Goal: Task Accomplishment & Management: Manage account settings

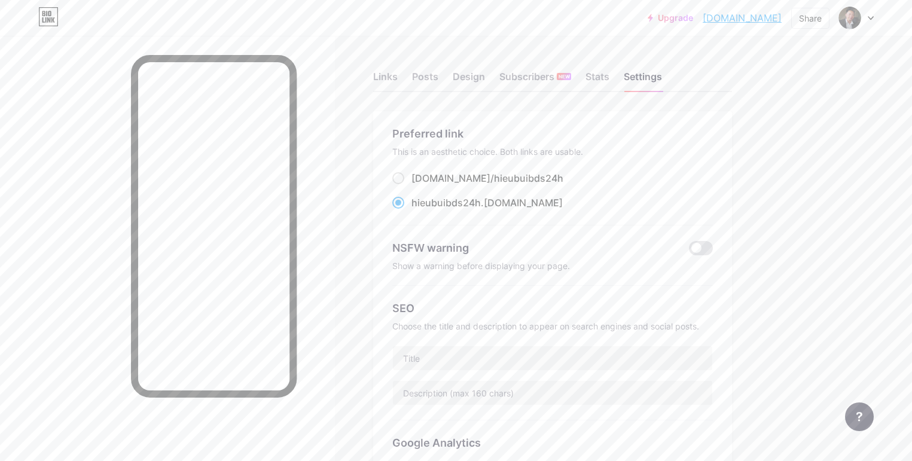
scroll to position [393, 0]
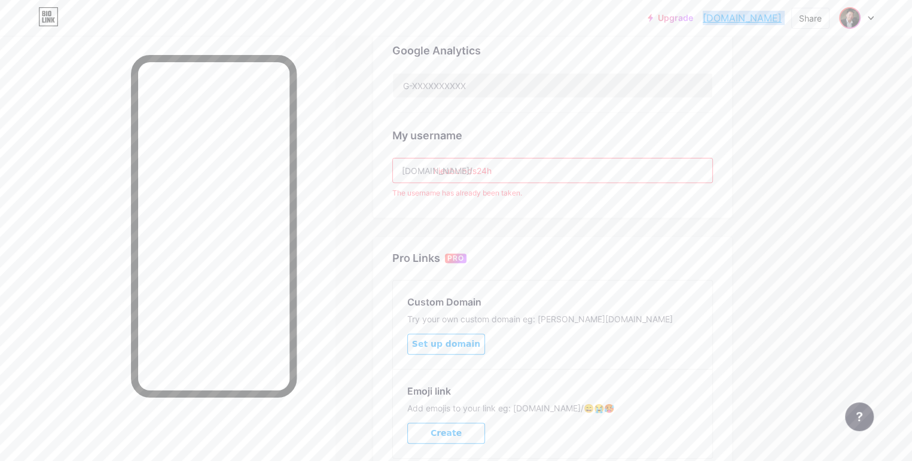
click at [859, 16] on img at bounding box center [850, 17] width 19 height 19
click at [602, 124] on div "My username [DOMAIN_NAME]/ hieubuibds24h The username has already been taken." at bounding box center [553, 156] width 321 height 86
click at [850, 22] on img at bounding box center [850, 17] width 19 height 19
click at [786, 109] on div "+ Add a new page" at bounding box center [801, 104] width 134 height 12
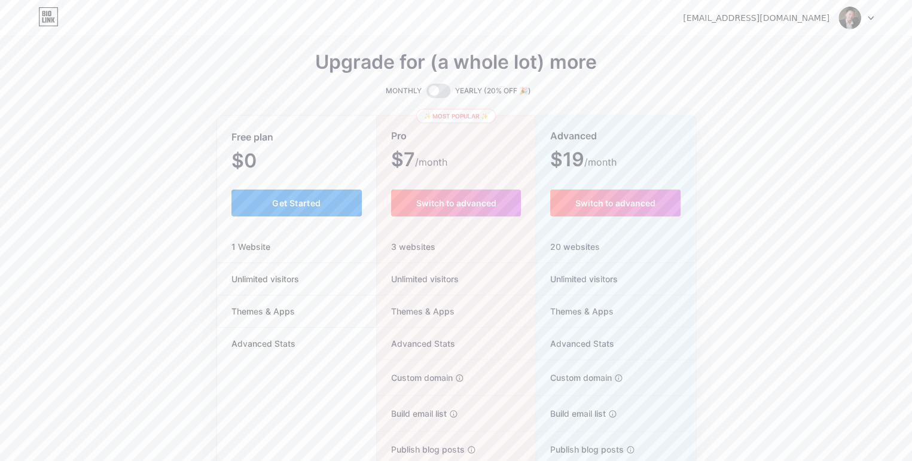
click at [267, 214] on button "Get Started" at bounding box center [297, 203] width 131 height 27
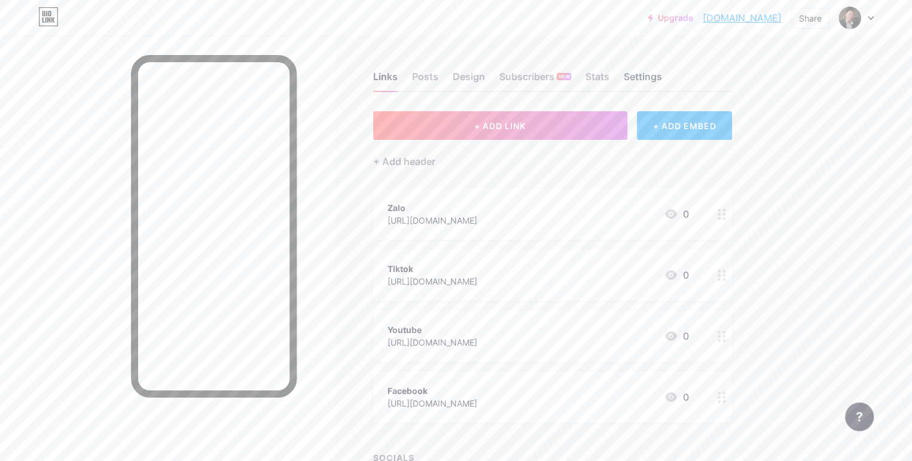
click at [662, 72] on div "Settings" at bounding box center [643, 80] width 38 height 22
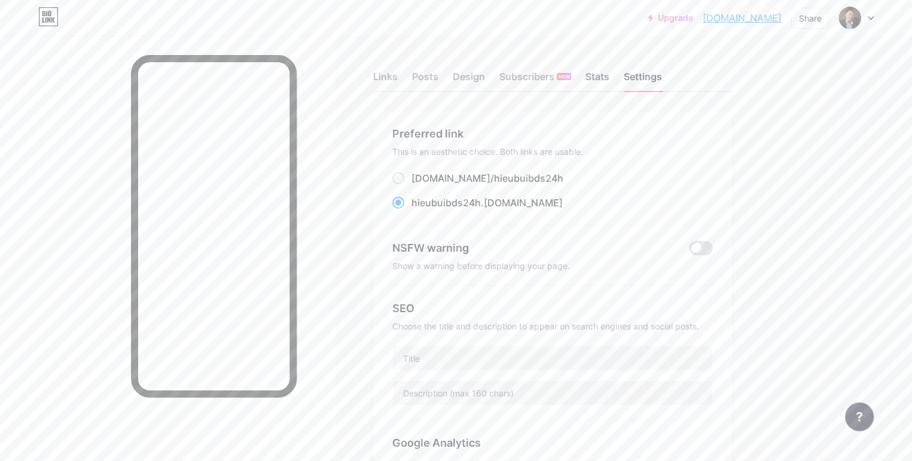
click at [610, 71] on div "Stats" at bounding box center [598, 80] width 24 height 22
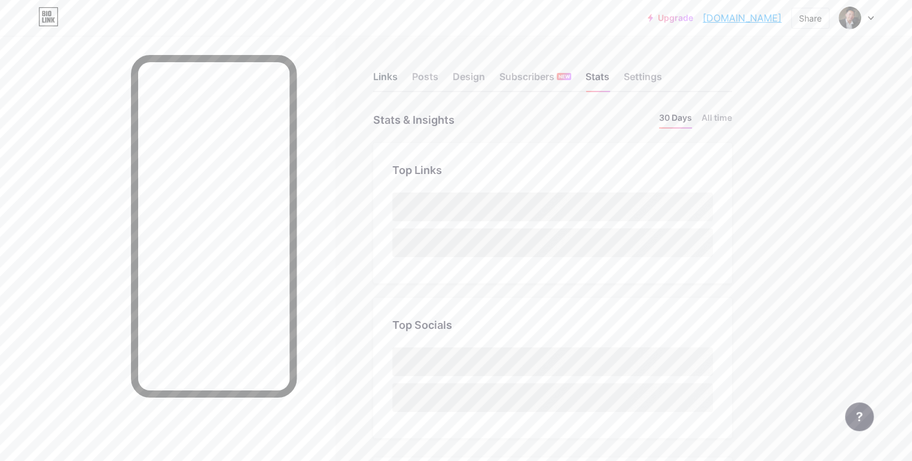
scroll to position [461, 912]
click at [398, 75] on div "Links" at bounding box center [385, 80] width 25 height 22
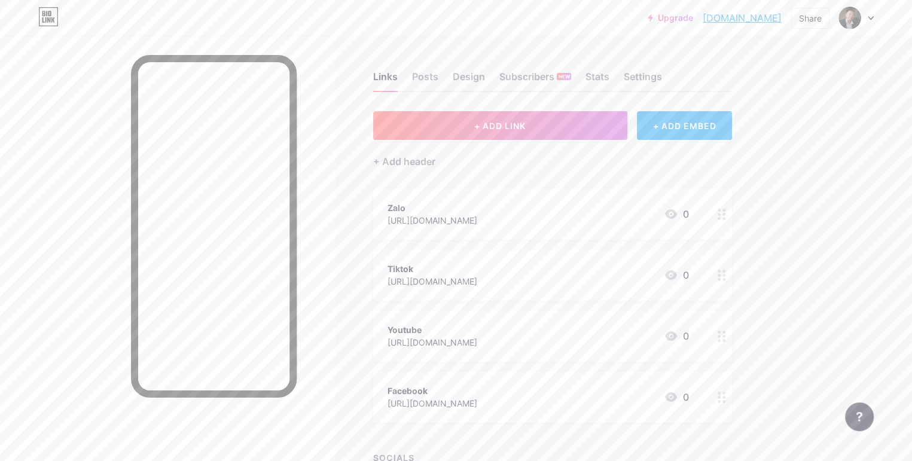
click at [646, 222] on div "Zalo [URL][DOMAIN_NAME] 0" at bounding box center [539, 214] width 302 height 28
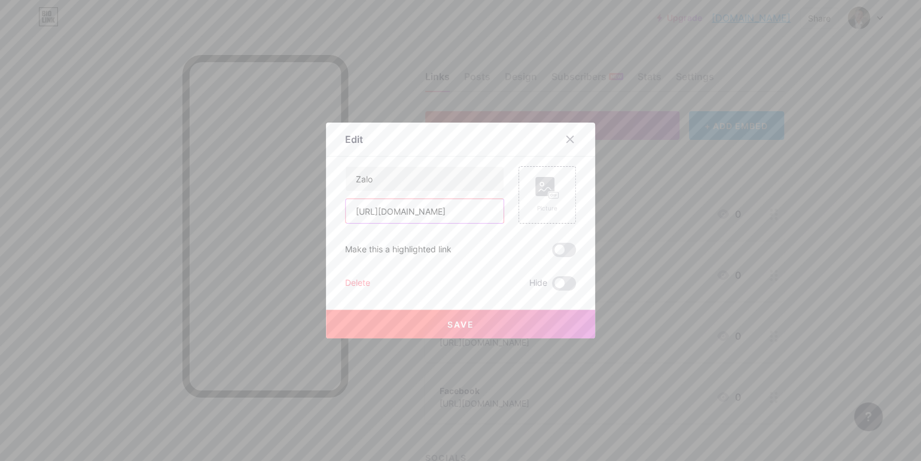
click at [467, 211] on input "[URL][DOMAIN_NAME]" at bounding box center [425, 211] width 158 height 24
drag, startPoint x: 467, startPoint y: 211, endPoint x: 288, endPoint y: 174, distance: 183.3
click at [289, 174] on div "Edit Content YouTube Play YouTube video without leaving your page. ADD Vimeo Pl…" at bounding box center [460, 230] width 921 height 461
type input "[URL][DOMAIN_NAME]"
click at [567, 141] on icon at bounding box center [570, 139] width 7 height 7
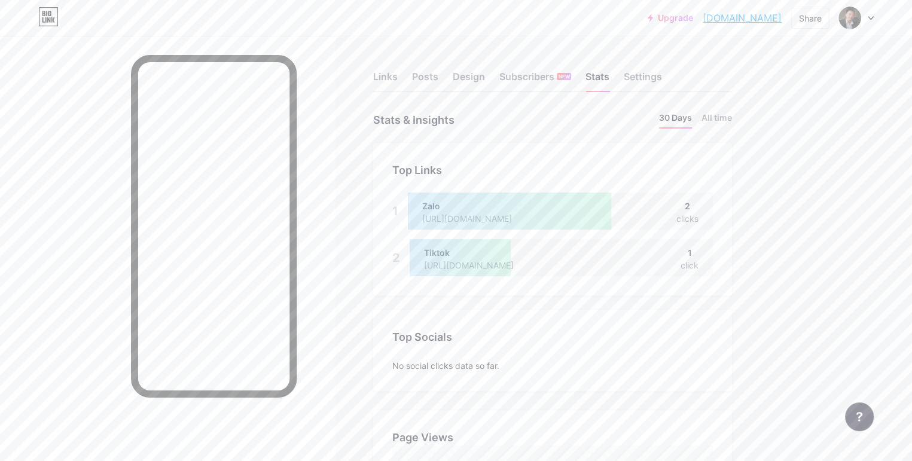
scroll to position [461, 912]
click at [851, 13] on img at bounding box center [850, 17] width 19 height 19
click at [769, 109] on div "+ Add a new page" at bounding box center [801, 104] width 134 height 12
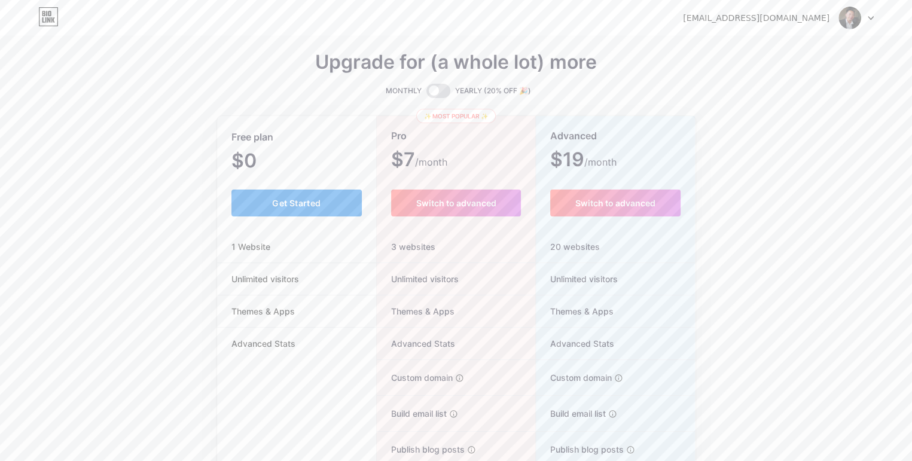
click at [281, 203] on button "Get Started" at bounding box center [297, 203] width 131 height 27
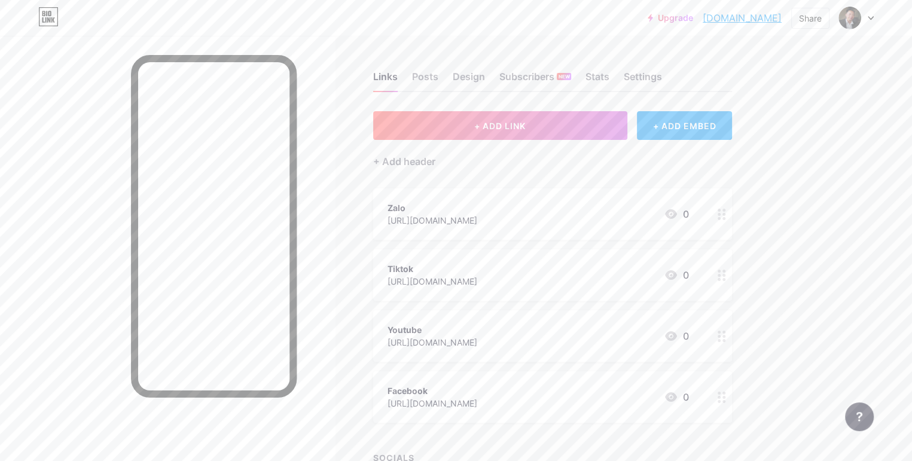
click at [606, 218] on div "Zalo [URL][DOMAIN_NAME] 0" at bounding box center [539, 214] width 302 height 28
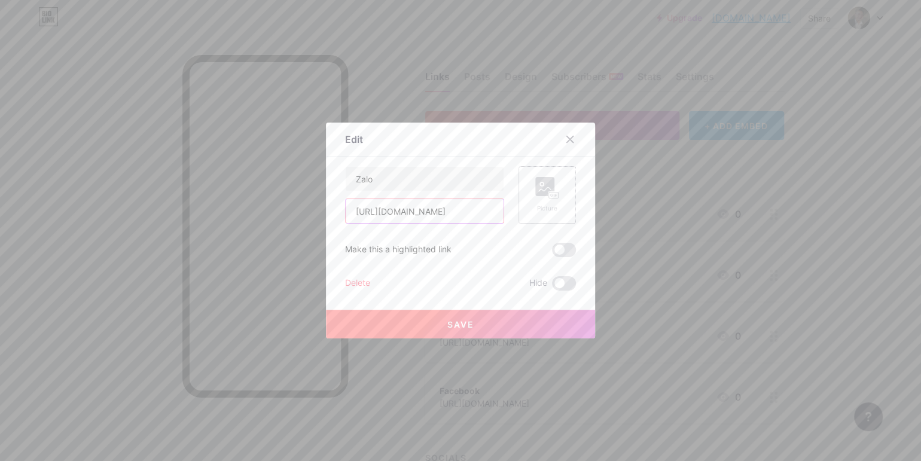
drag, startPoint x: 418, startPoint y: 207, endPoint x: 554, endPoint y: 211, distance: 135.9
click at [554, 209] on div "Zalo [URL][DOMAIN_NAME] Picture" at bounding box center [460, 194] width 231 height 57
click at [465, 211] on input "[URL][DOMAIN_NAME]" at bounding box center [425, 211] width 158 height 24
type input "[URL][DOMAIN_NAME]"
click at [544, 193] on icon at bounding box center [548, 188] width 24 height 22
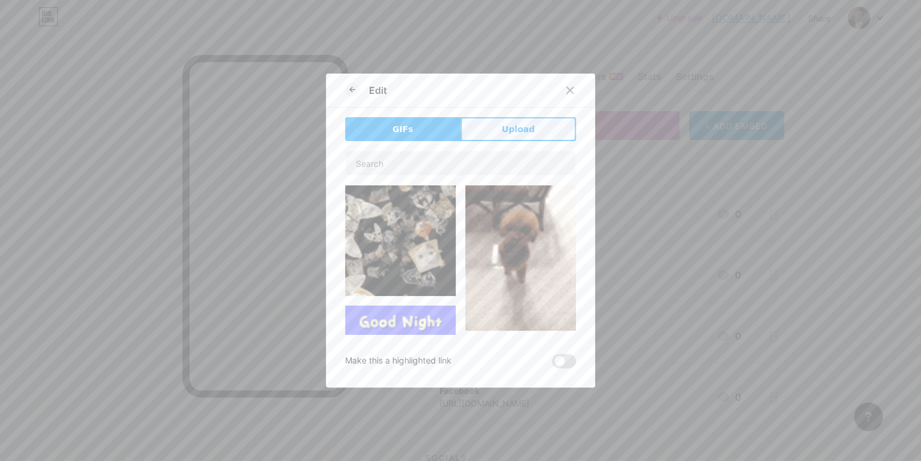
click at [537, 123] on button "Upload" at bounding box center [518, 129] width 115 height 24
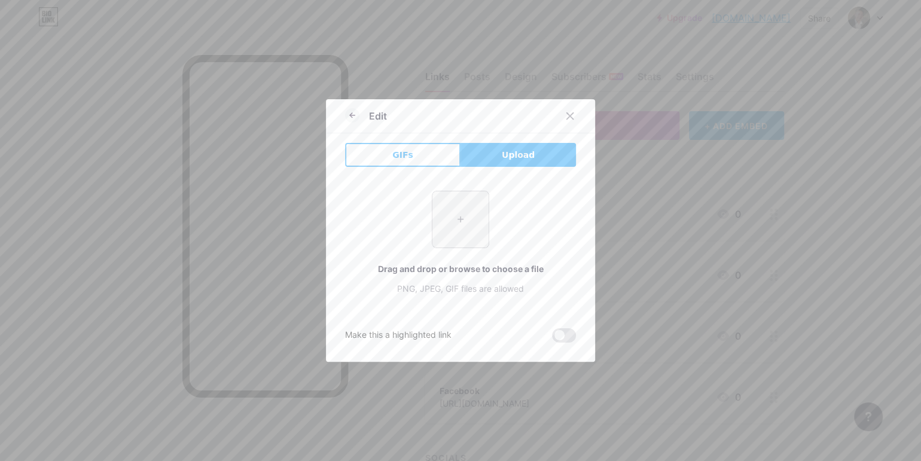
click at [460, 218] on input "file" at bounding box center [461, 219] width 56 height 56
type input "C:\fakepath\z6892173174243_3475f18a9e92f5e6791b9801b439fb26.jpg"
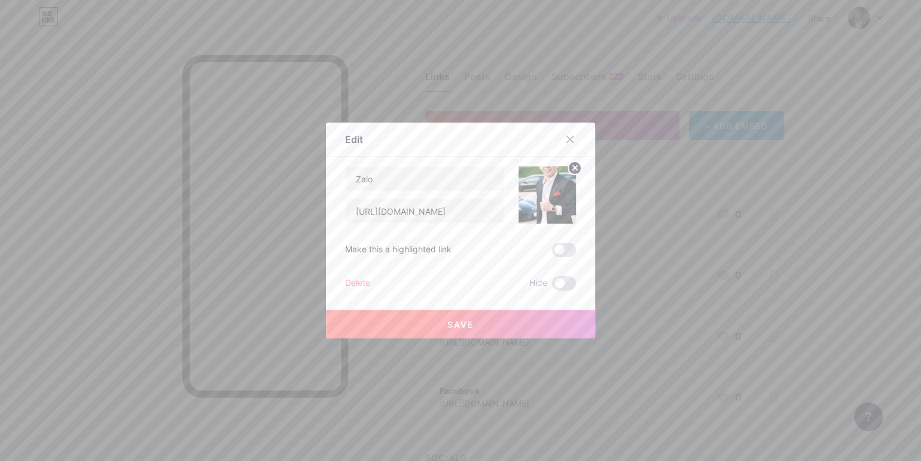
drag, startPoint x: 496, startPoint y: 324, endPoint x: 551, endPoint y: 209, distance: 127.4
click at [550, 212] on div "Zalo [URL][DOMAIN_NAME] Make this a highlighted link Delete Hide Save" at bounding box center [460, 228] width 231 height 124
click at [553, 204] on img at bounding box center [547, 194] width 57 height 57
click at [573, 166] on icon at bounding box center [575, 168] width 4 height 4
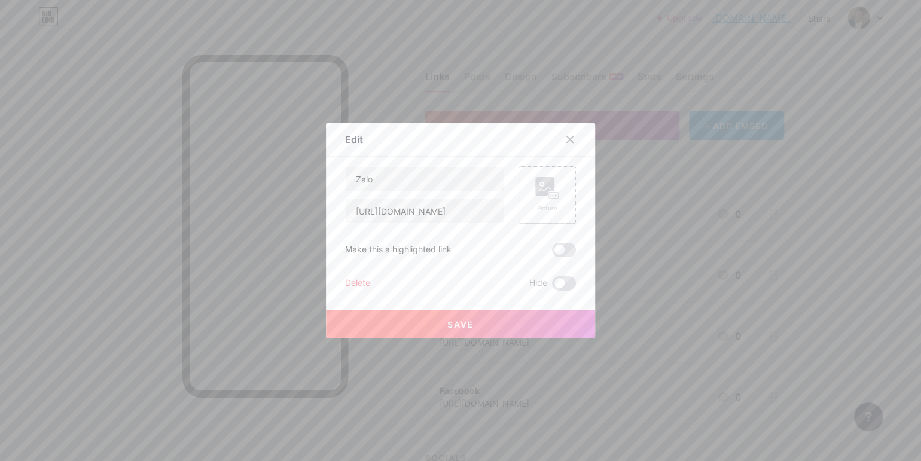
click at [467, 318] on button "Save" at bounding box center [460, 324] width 269 height 29
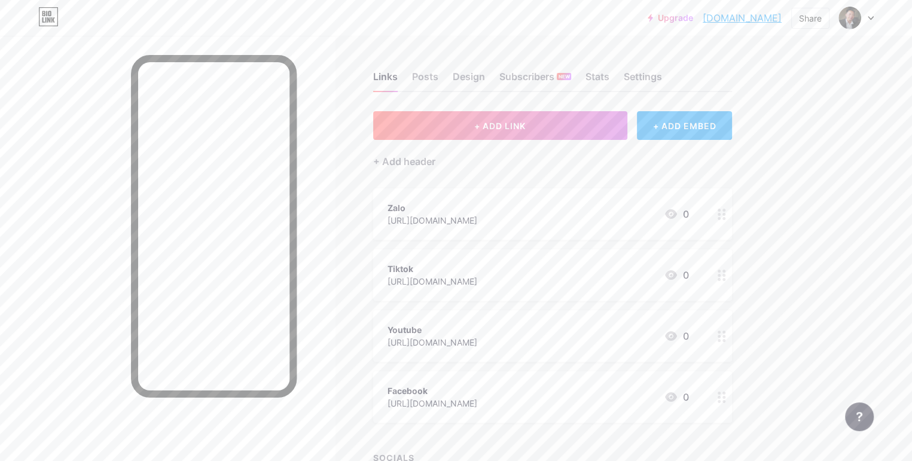
click at [681, 279] on div "Tiktok [URL][DOMAIN_NAME] 0" at bounding box center [539, 275] width 302 height 28
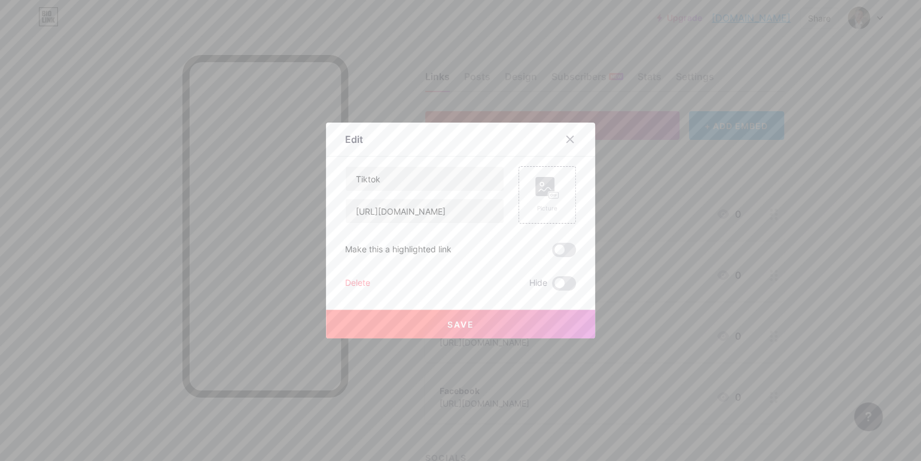
click at [566, 136] on icon at bounding box center [570, 140] width 10 height 10
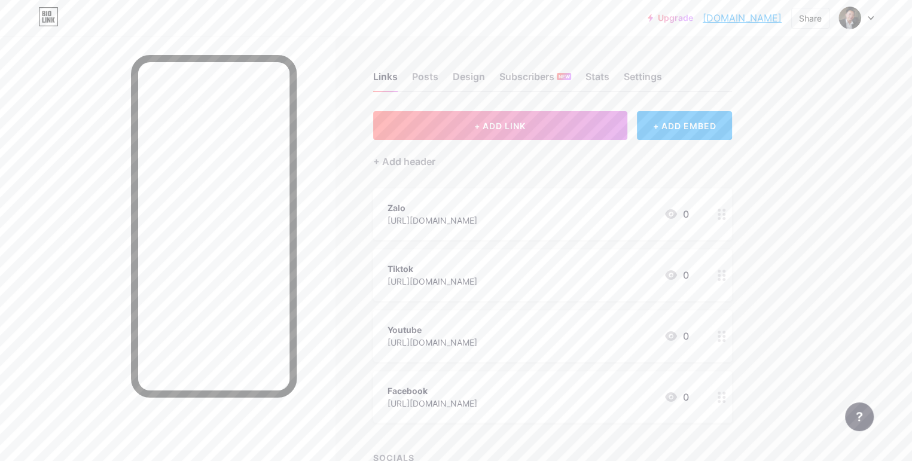
click at [783, 124] on div "Links Posts Design Subscribers NEW Stats Settings + ADD LINK + ADD EMBED + Add …" at bounding box center [391, 299] width 783 height 527
click at [846, 15] on img at bounding box center [850, 17] width 19 height 19
click at [869, 233] on div "Upgrade hieubuibds24h.b... [DOMAIN_NAME] Share Switch accounts [PERSON_NAME] 24…" at bounding box center [456, 281] width 912 height 562
click at [721, 212] on circle at bounding box center [719, 210] width 3 height 3
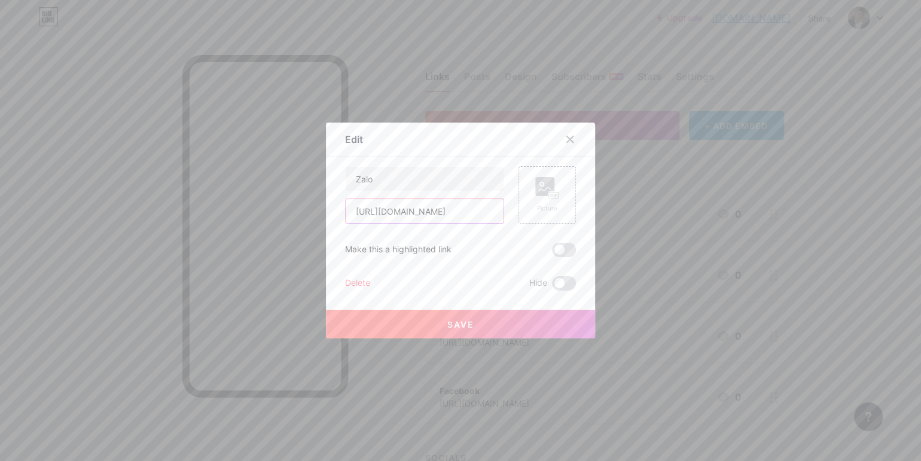
click at [481, 206] on input "[URL][DOMAIN_NAME]" at bounding box center [425, 211] width 158 height 24
type input "[URL][DOMAIN_NAME]"
click at [484, 326] on button "Save" at bounding box center [460, 324] width 269 height 29
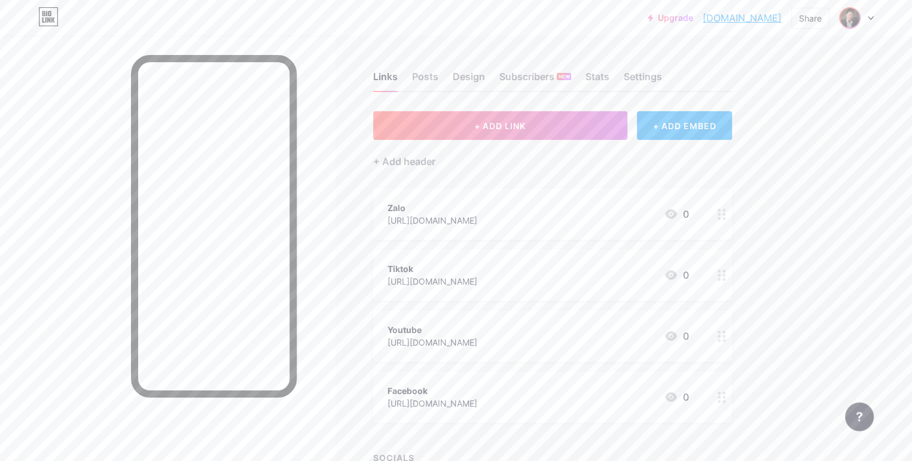
click at [850, 10] on img at bounding box center [850, 17] width 19 height 19
click at [452, 29] on div "Upgrade hieubuibds24h.b... [DOMAIN_NAME] Share Switch accounts [PERSON_NAME] 24…" at bounding box center [456, 18] width 912 height 36
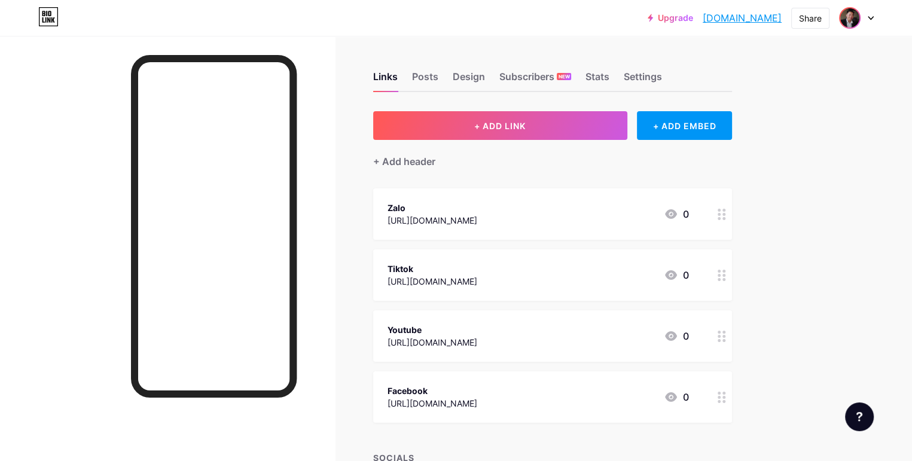
click at [851, 14] on img at bounding box center [850, 17] width 19 height 19
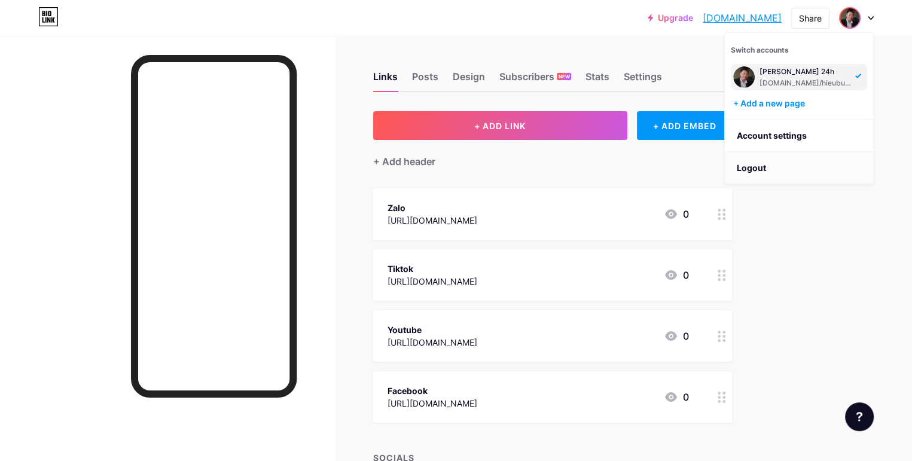
click at [753, 179] on li "Logout" at bounding box center [799, 168] width 148 height 32
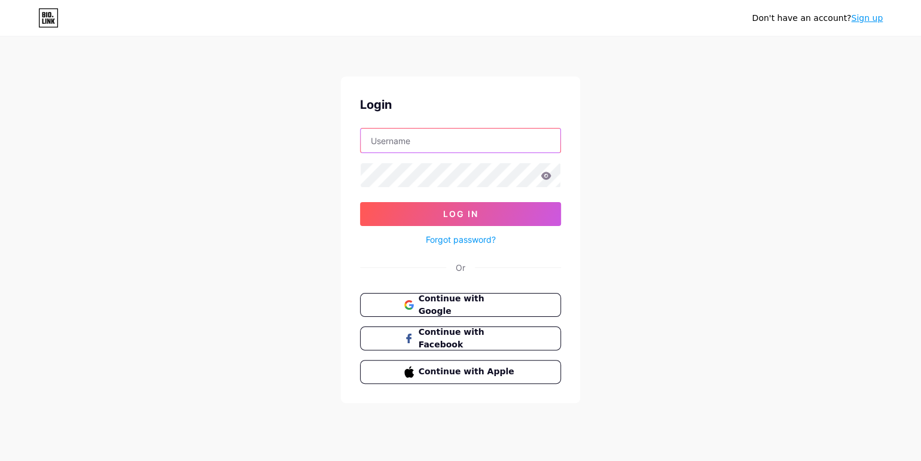
click at [480, 140] on input "text" at bounding box center [461, 141] width 200 height 24
click at [653, 78] on div "Don't have an account? Sign up Login Log In Forgot password? Or Continue with G…" at bounding box center [460, 221] width 921 height 442
click at [650, 166] on div "Don't have an account? Sign up Login Log In Forgot password? Or Continue with G…" at bounding box center [460, 221] width 921 height 442
